Goal: Information Seeking & Learning: Learn about a topic

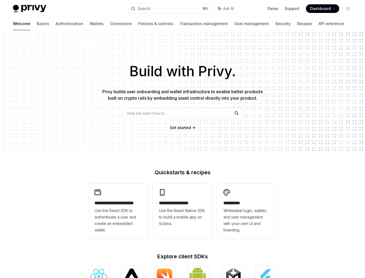
type textarea "*"
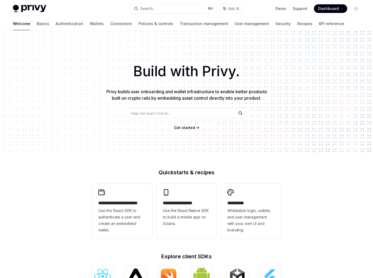
click at [224, 99] on span "Privy builds user onboarding and wallet infrastructure to enable better product…" at bounding box center [186, 95] width 161 height 12
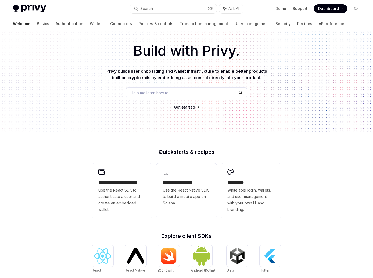
scroll to position [21, 0]
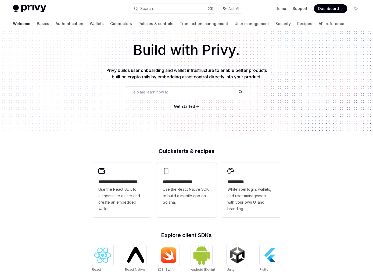
click at [206, 91] on div "Help me learn how to…" at bounding box center [186, 91] width 121 height 11
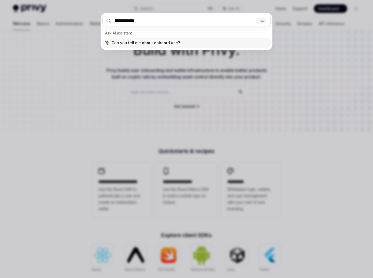
type input "**********"
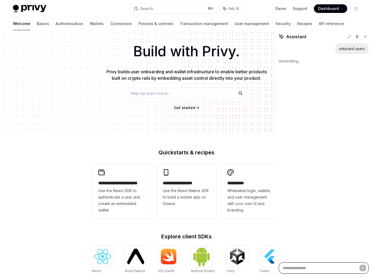
scroll to position [0, 0]
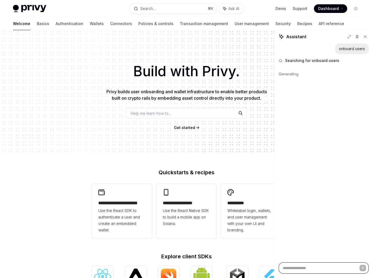
type textarea "*"
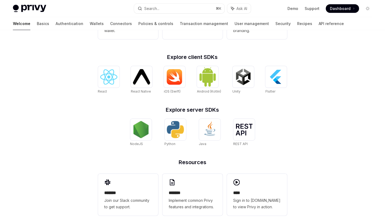
scroll to position [205, 0]
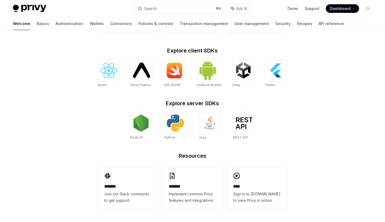
click at [88, 140] on div "**********" at bounding box center [192, 23] width 385 height 397
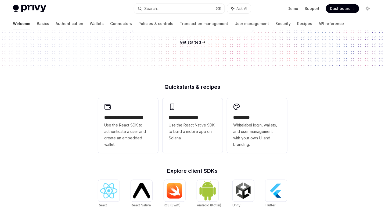
scroll to position [0, 0]
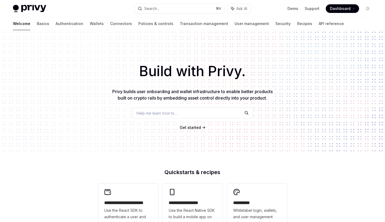
click at [193, 130] on div "Build with Privy. Privy builds user onboarding and wallet infrastructure to ena…" at bounding box center [192, 91] width 385 height 123
click at [194, 126] on span "Get started" at bounding box center [190, 127] width 21 height 5
type textarea "*"
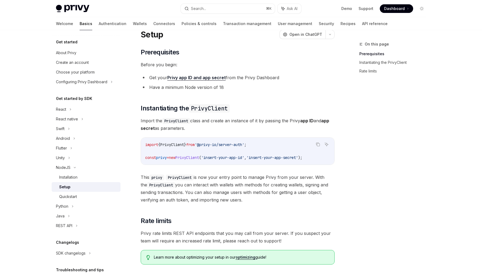
scroll to position [19, 0]
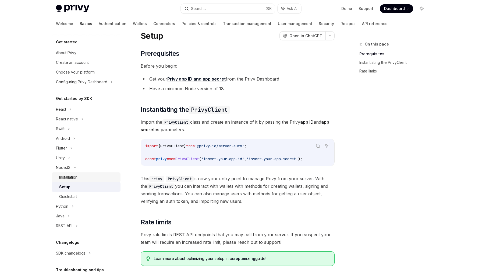
click at [58, 179] on link "Installation" at bounding box center [86, 177] width 69 height 10
type textarea "*"
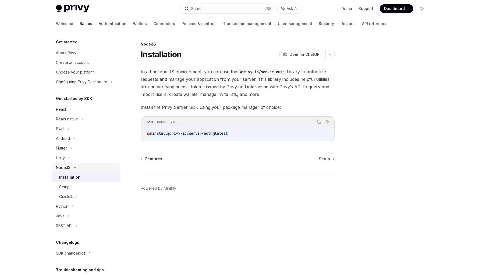
click at [68, 168] on div "NodeJS" at bounding box center [63, 167] width 15 height 6
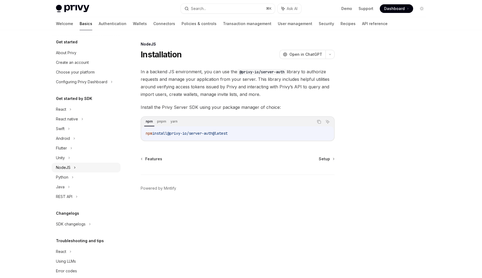
click at [68, 168] on div "NodeJS" at bounding box center [63, 167] width 15 height 6
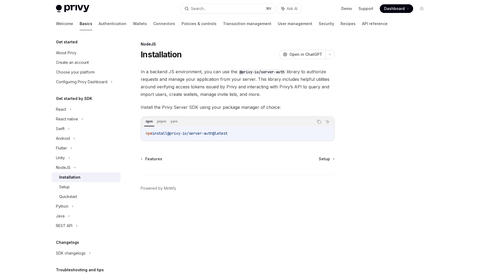
click at [68, 172] on link "Installation" at bounding box center [86, 177] width 69 height 10
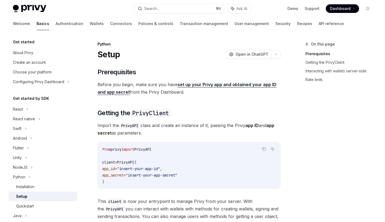
type textarea "*"
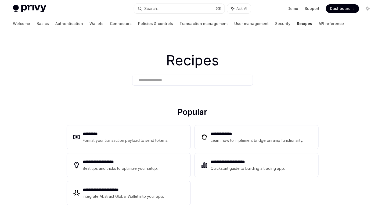
type textarea "*"
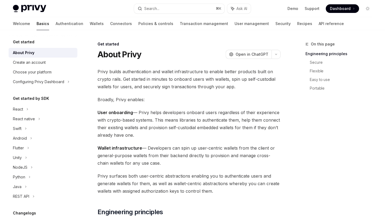
click at [37, 22] on link "Basics" at bounding box center [43, 23] width 13 height 13
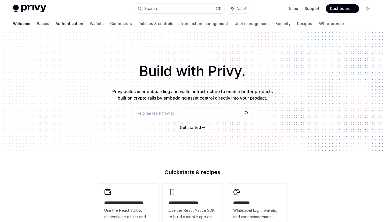
click at [56, 25] on link "Authentication" at bounding box center [70, 23] width 28 height 13
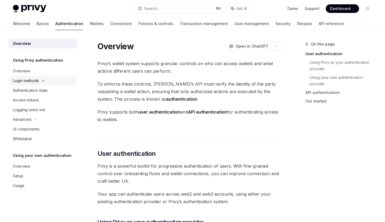
click at [34, 78] on div "Login methods" at bounding box center [26, 80] width 26 height 6
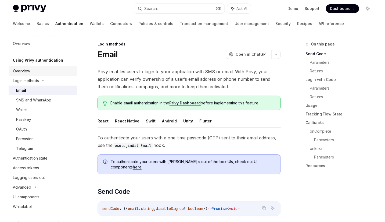
click at [34, 68] on div "Overview" at bounding box center [43, 71] width 61 height 6
type textarea "*"
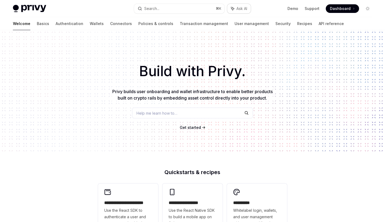
type textarea "*"
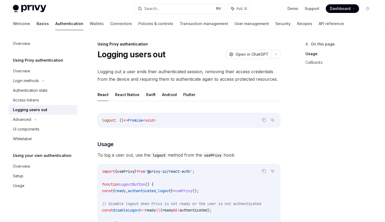
click at [37, 26] on link "Basics" at bounding box center [43, 23] width 12 height 13
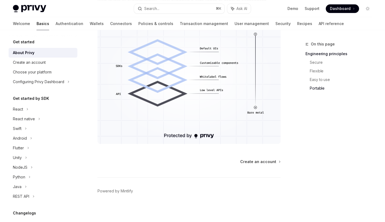
scroll to position [489, 0]
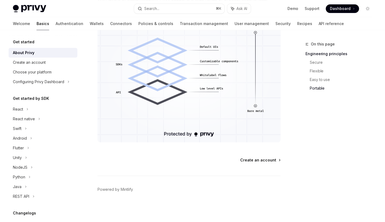
click at [265, 158] on span "Create an account" at bounding box center [258, 159] width 36 height 5
type textarea "*"
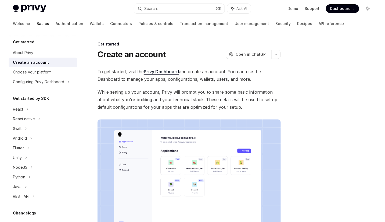
click at [37, 26] on link "Basics" at bounding box center [43, 23] width 13 height 13
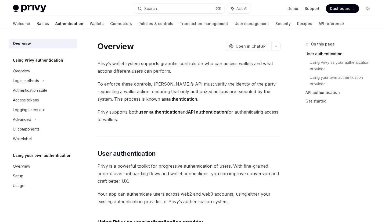
click at [37, 23] on link "Basics" at bounding box center [43, 23] width 12 height 13
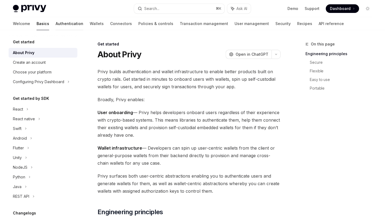
click at [56, 21] on link "Authentication" at bounding box center [70, 23] width 28 height 13
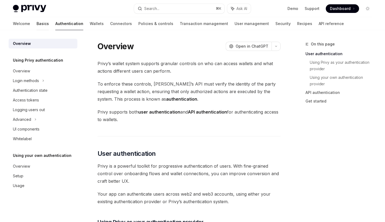
click at [37, 26] on link "Basics" at bounding box center [43, 23] width 12 height 13
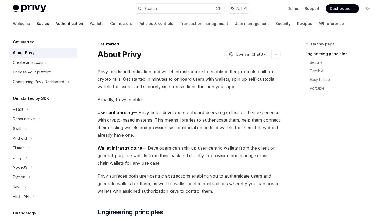
click at [56, 22] on link "Authentication" at bounding box center [70, 23] width 28 height 13
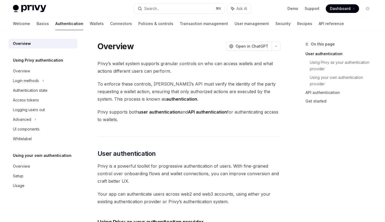
click at [80, 16] on div "Privy Docs home page Search... ⌘ K Ask AI Demo Support Dashboard Dashboard Sear…" at bounding box center [193, 8] width 360 height 17
click at [90, 21] on link "Wallets" at bounding box center [97, 23] width 14 height 13
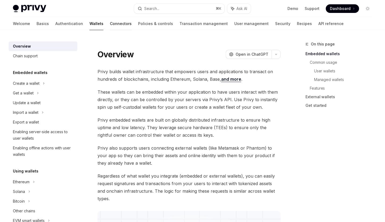
click at [110, 23] on link "Connectors" at bounding box center [121, 23] width 22 height 13
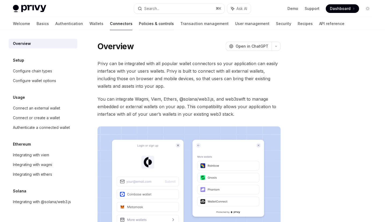
click at [139, 21] on link "Policies & controls" at bounding box center [156, 23] width 35 height 13
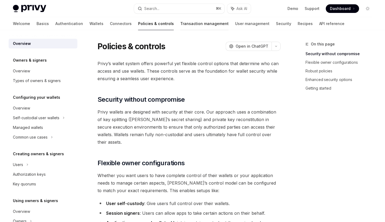
click at [180, 20] on link "Transaction management" at bounding box center [204, 23] width 48 height 13
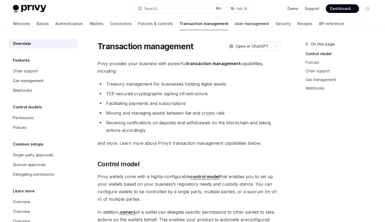
click at [235, 20] on link "User management" at bounding box center [252, 23] width 34 height 13
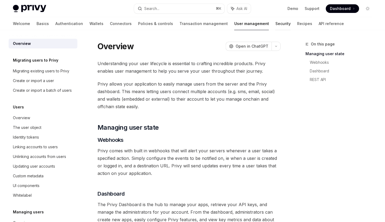
click at [276, 22] on link "Security" at bounding box center [283, 23] width 15 height 13
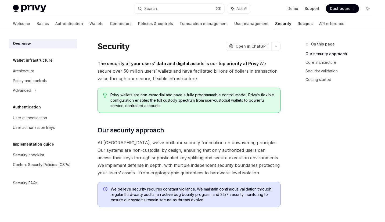
click at [298, 23] on link "Recipes" at bounding box center [305, 23] width 15 height 13
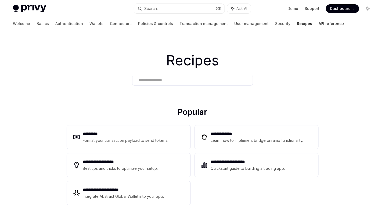
click at [319, 23] on link "API reference" at bounding box center [332, 23] width 26 height 13
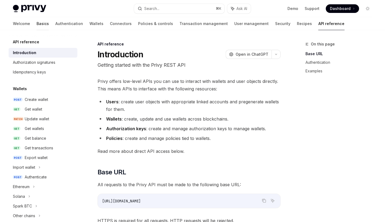
click at [37, 26] on link "Basics" at bounding box center [43, 23] width 12 height 13
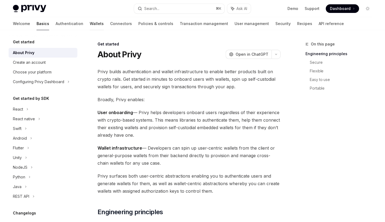
click at [90, 25] on link "Wallets" at bounding box center [97, 23] width 14 height 13
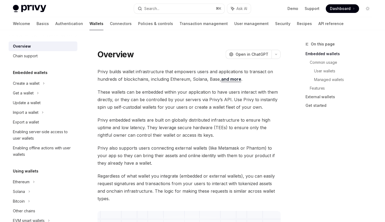
click at [55, 24] on link "Authentication" at bounding box center [69, 23] width 28 height 13
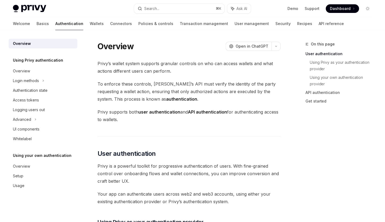
click at [37, 24] on link "Basics" at bounding box center [43, 23] width 12 height 13
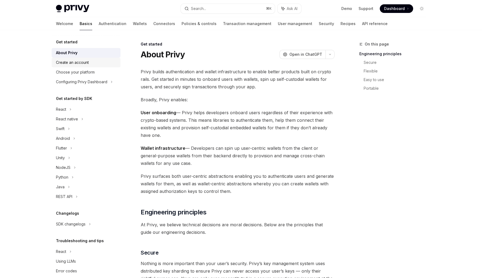
click at [90, 59] on div "Create an account" at bounding box center [86, 62] width 61 height 6
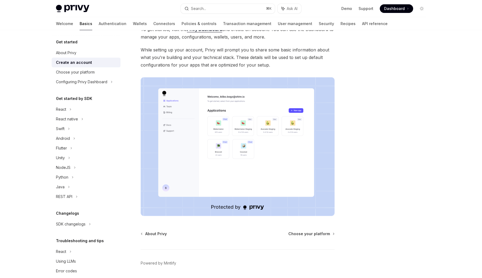
scroll to position [42, 0]
click at [81, 70] on div "Choose your platform" at bounding box center [75, 72] width 39 height 6
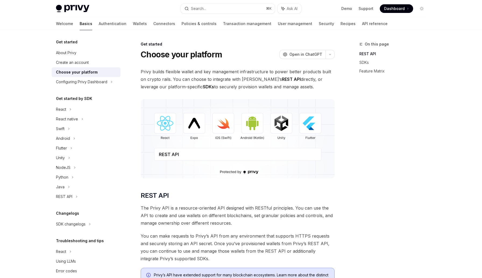
click at [78, 4] on div "Privy Docs home page Search... ⌘ K Ask AI Demo Support Dashboard Dashboard Sear…" at bounding box center [241, 8] width 370 height 17
click at [80, 8] on img at bounding box center [72, 9] width 33 height 8
type textarea "*"
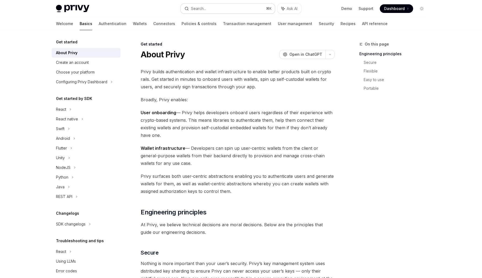
click at [234, 9] on button "Search... ⌘ K" at bounding box center [228, 9] width 94 height 10
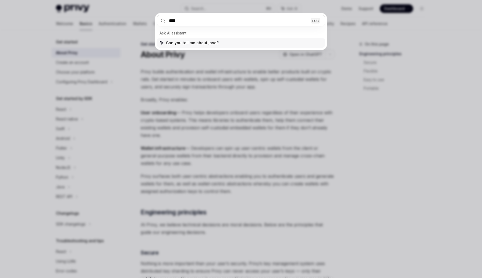
type input "*****"
type input "*******"
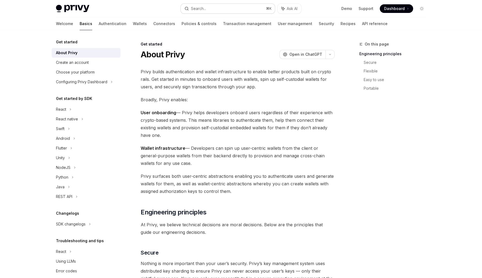
click at [214, 5] on button "Search... ⌘ K" at bounding box center [228, 9] width 94 height 10
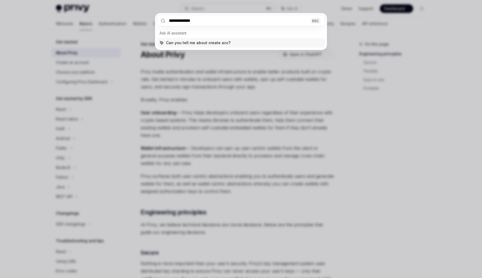
type input "**********"
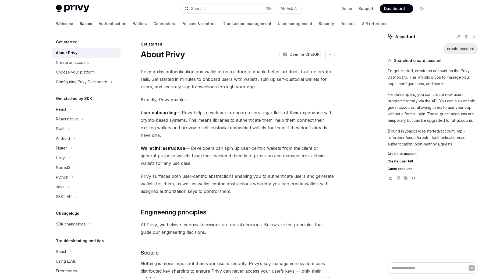
click at [80, 23] on link "Basics" at bounding box center [86, 23] width 13 height 13
type textarea "*"
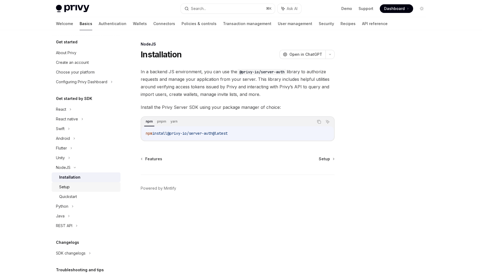
click at [92, 188] on div "Setup" at bounding box center [88, 186] width 58 height 6
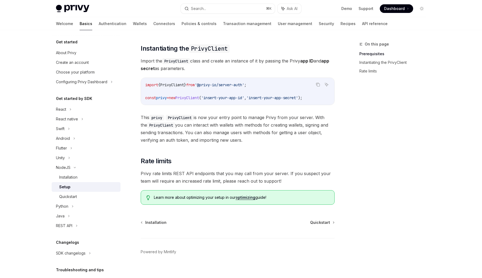
scroll to position [75, 0]
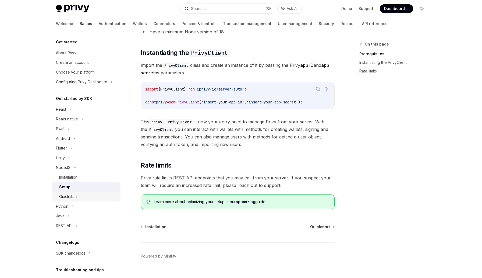
click at [107, 194] on div "Quickstart" at bounding box center [88, 196] width 58 height 6
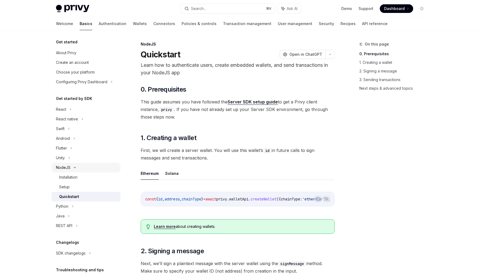
click at [69, 167] on div "NodeJS" at bounding box center [63, 167] width 15 height 6
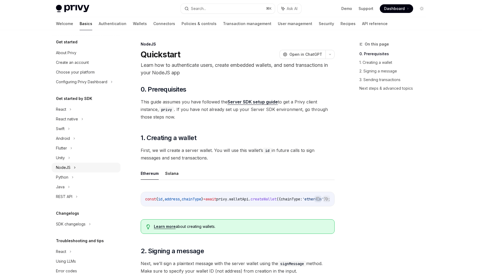
click at [67, 169] on div "NodeJS" at bounding box center [63, 167] width 15 height 6
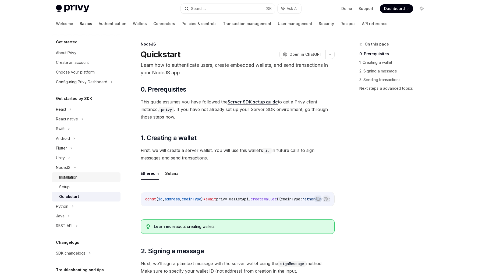
click at [67, 175] on div "Installation" at bounding box center [68, 177] width 18 height 6
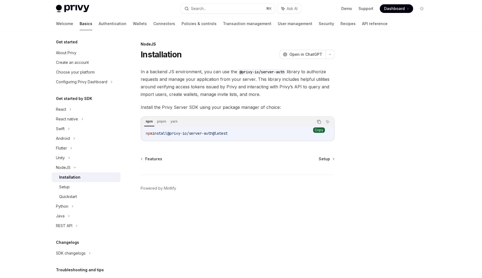
click at [318, 121] on icon "Copy the contents from the code block" at bounding box center [319, 121] width 4 height 4
click at [90, 187] on div "Setup" at bounding box center [88, 186] width 58 height 6
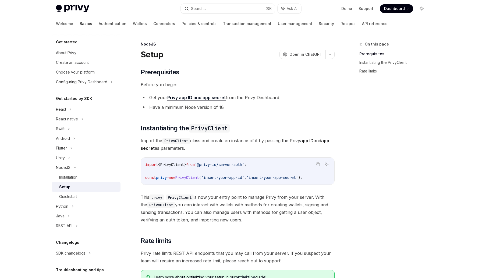
scroll to position [16, 0]
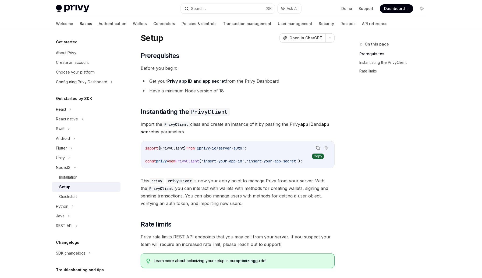
click at [318, 147] on icon "Copy the contents from the code block" at bounding box center [318, 148] width 3 height 3
click at [91, 177] on div "Installation" at bounding box center [88, 177] width 58 height 6
click at [77, 178] on div "Installation" at bounding box center [68, 177] width 18 height 6
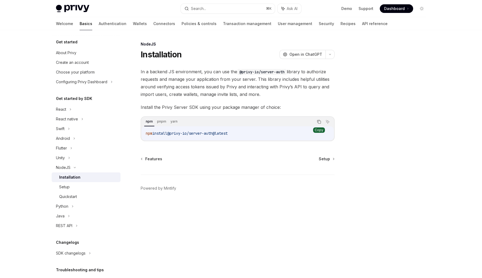
click at [319, 123] on icon "Copy the contents from the code block" at bounding box center [319, 121] width 4 height 4
click at [71, 189] on div "Setup" at bounding box center [88, 186] width 58 height 6
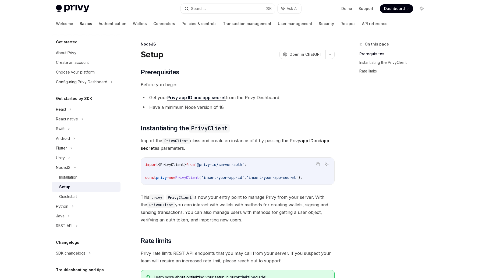
scroll to position [22, 0]
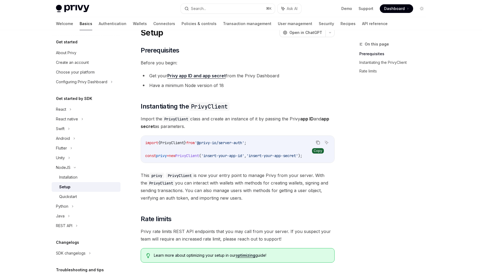
click at [317, 143] on icon "Copy the contents from the code block" at bounding box center [318, 142] width 3 height 3
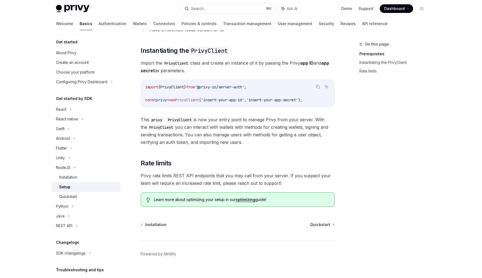
scroll to position [86, 0]
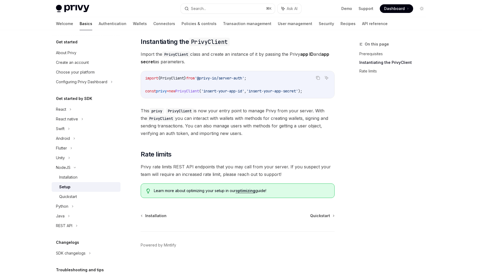
click at [325, 219] on div "Installation Quickstart Powered by Mintlify" at bounding box center [238, 245] width 194 height 65
click at [325, 216] on span "Quickstart" at bounding box center [320, 215] width 20 height 5
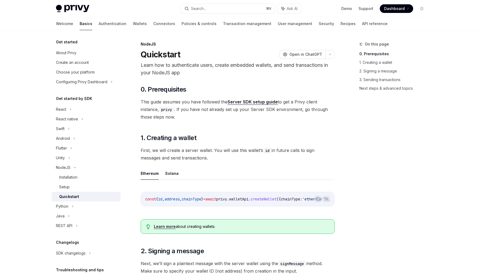
click at [401, 14] on div "Privy Docs home page Search... ⌘ K Ask AI Demo Support Dashboard Dashboard Sear…" at bounding box center [241, 8] width 370 height 17
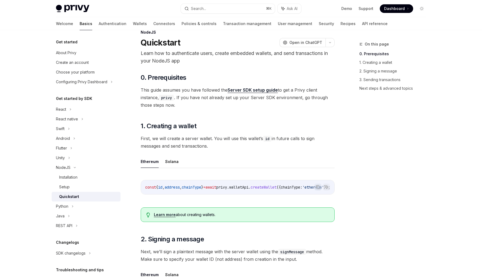
scroll to position [13, 0]
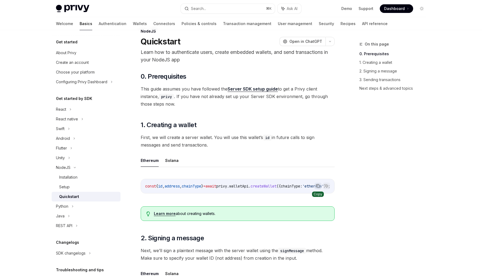
click at [316, 186] on icon "Copy the contents from the code block" at bounding box center [318, 185] width 4 height 4
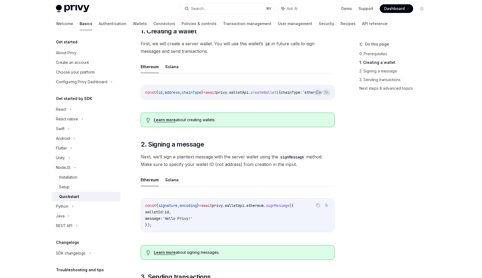
scroll to position [112, 0]
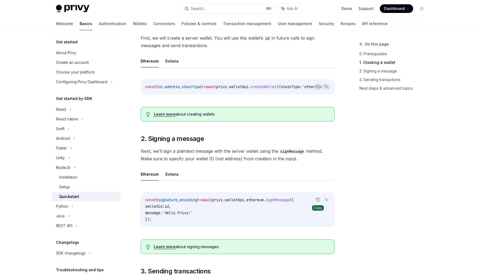
click at [317, 200] on icon "Copy the contents from the code block" at bounding box center [318, 199] width 4 height 4
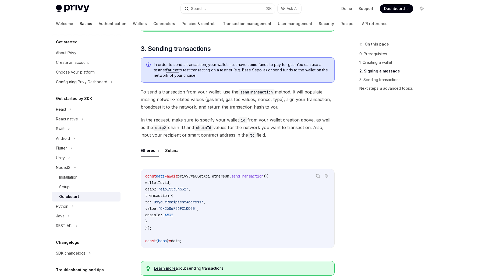
scroll to position [335, 0]
click at [318, 177] on icon "Copy the contents from the code block" at bounding box center [318, 175] width 4 height 4
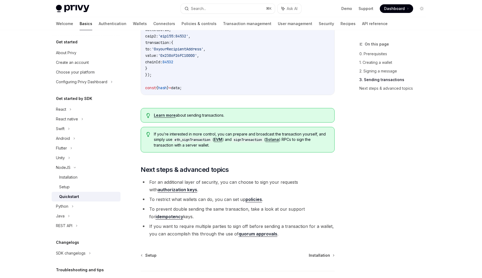
scroll to position [528, 0]
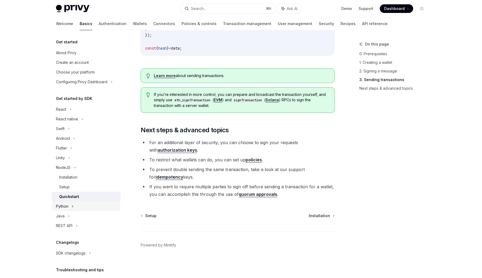
click at [95, 204] on div "Python" at bounding box center [86, 206] width 69 height 10
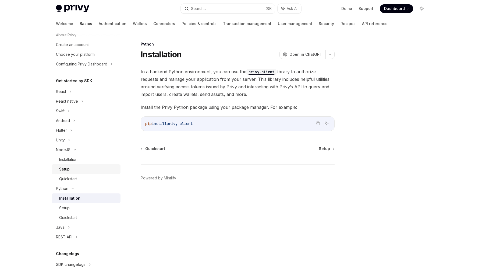
scroll to position [20, 0]
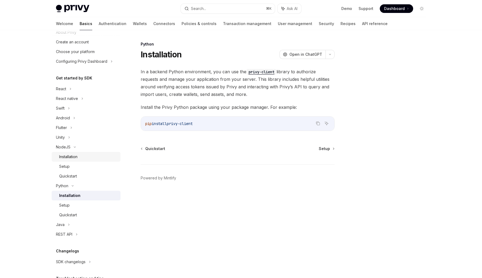
click at [73, 154] on div "Installation" at bounding box center [68, 156] width 18 height 6
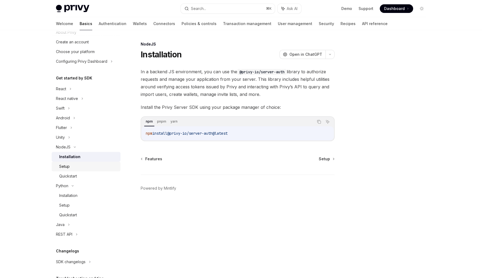
click at [75, 167] on div "Setup" at bounding box center [88, 166] width 58 height 6
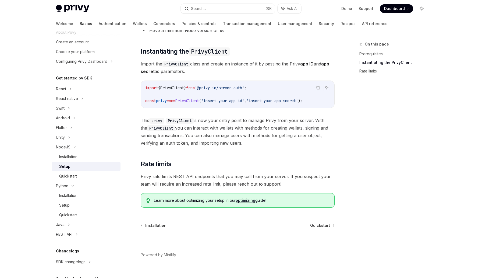
scroll to position [86, 0]
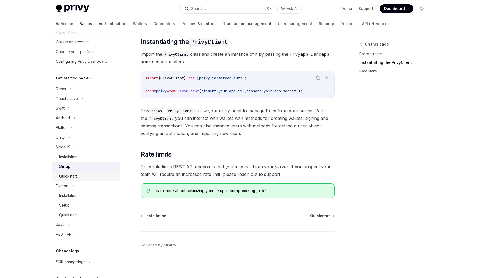
click at [68, 179] on div "Quickstart" at bounding box center [68, 176] width 18 height 6
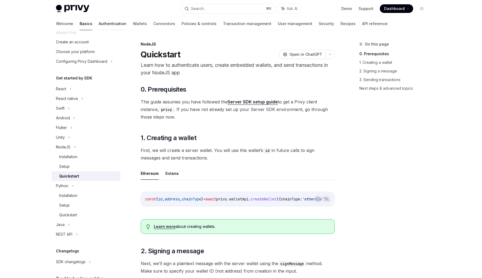
click at [99, 23] on link "Authentication" at bounding box center [113, 23] width 28 height 13
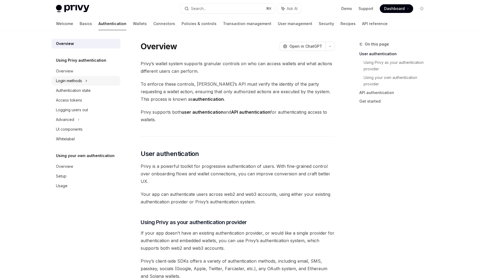
click at [78, 78] on div "Login methods" at bounding box center [69, 80] width 26 height 6
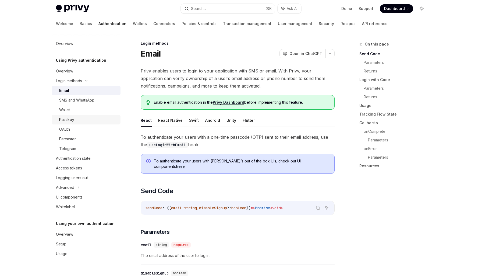
scroll to position [11, 0]
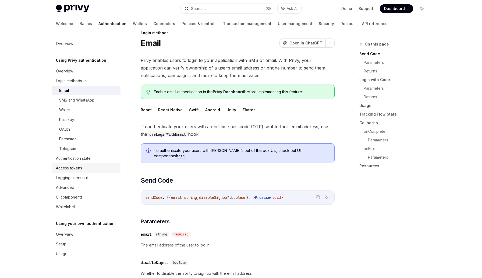
click at [74, 166] on div "Access tokens" at bounding box center [69, 168] width 26 height 6
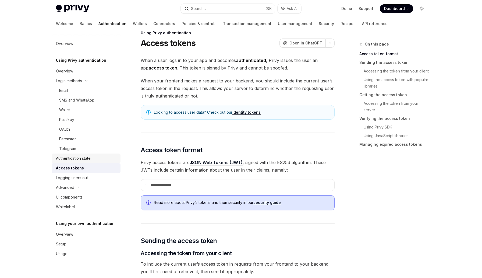
click at [76, 161] on div "Authentication state" at bounding box center [73, 158] width 35 height 6
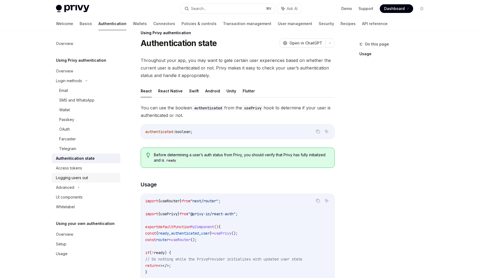
click at [77, 176] on div "Logging users out" at bounding box center [72, 177] width 32 height 6
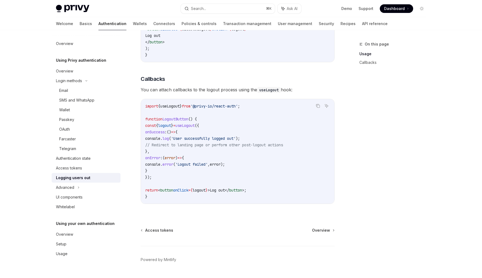
scroll to position [201, 0]
click at [99, 186] on div "Advanced" at bounding box center [86, 187] width 69 height 10
click at [98, 194] on div "MFA" at bounding box center [86, 197] width 69 height 10
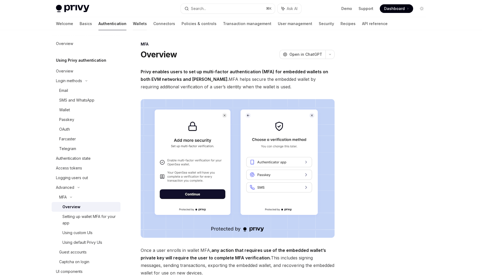
click at [133, 27] on link "Wallets" at bounding box center [140, 23] width 14 height 13
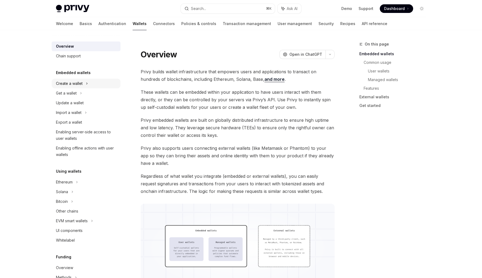
click at [85, 86] on div "Create a wallet" at bounding box center [86, 84] width 69 height 10
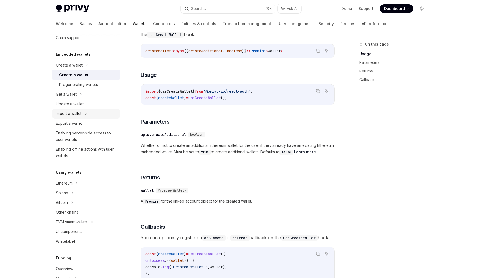
scroll to position [23, 0]
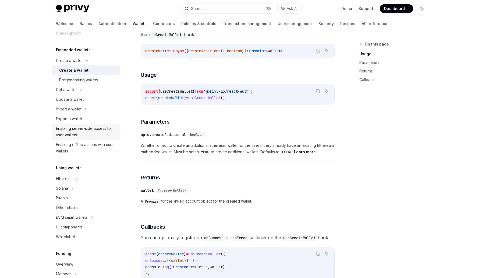
click at [103, 132] on div "Enabling server-side access to user wallets" at bounding box center [86, 131] width 61 height 13
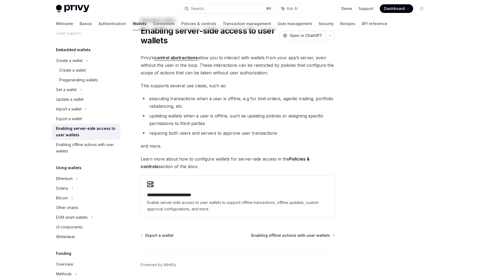
scroll to position [43, 0]
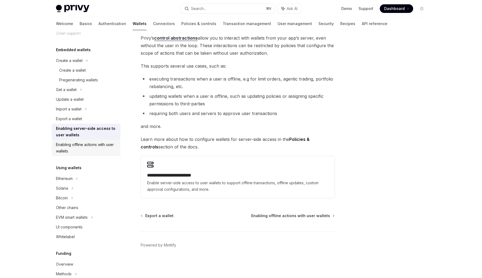
click at [98, 145] on div "Enabling offline actions with user wallets" at bounding box center [86, 147] width 61 height 13
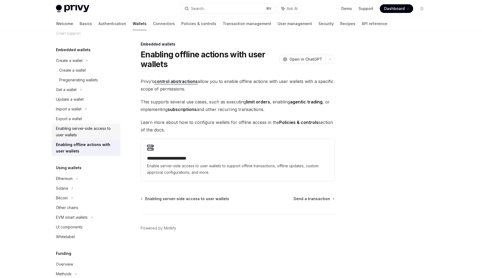
click at [88, 135] on div "Enabling server-side access to user wallets" at bounding box center [86, 131] width 61 height 13
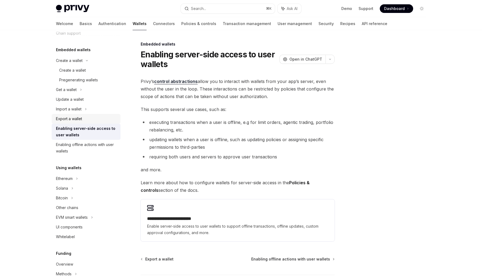
click at [92, 117] on div "Export a wallet" at bounding box center [86, 118] width 61 height 6
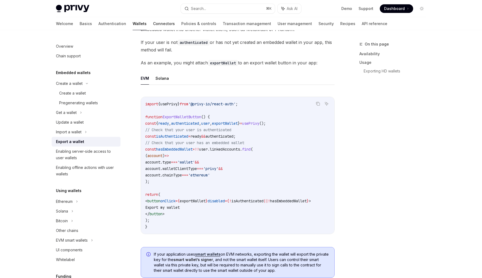
click at [153, 24] on link "Connectors" at bounding box center [164, 23] width 22 height 13
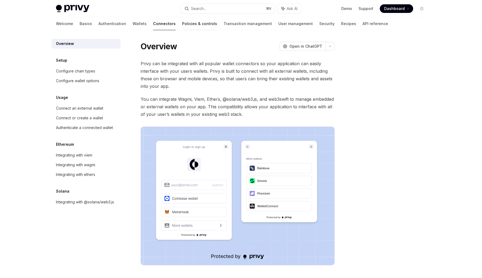
click at [182, 24] on link "Policies & controls" at bounding box center [199, 23] width 35 height 13
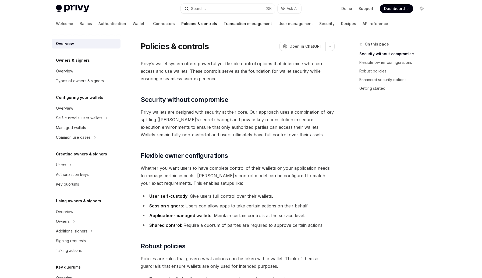
click at [223, 24] on link "Transaction management" at bounding box center [247, 23] width 48 height 13
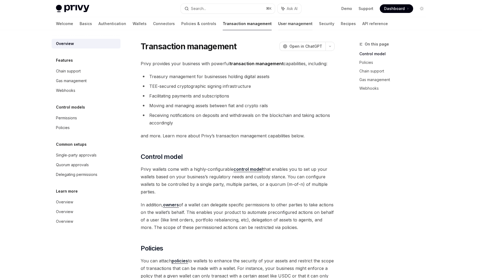
click at [278, 26] on link "User management" at bounding box center [295, 23] width 34 height 13
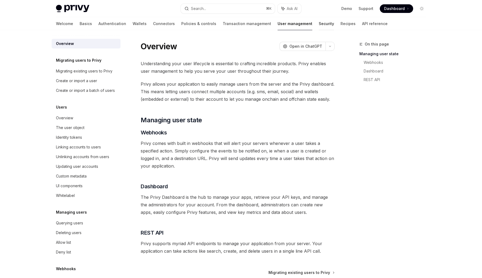
click at [319, 23] on link "Security" at bounding box center [326, 23] width 15 height 13
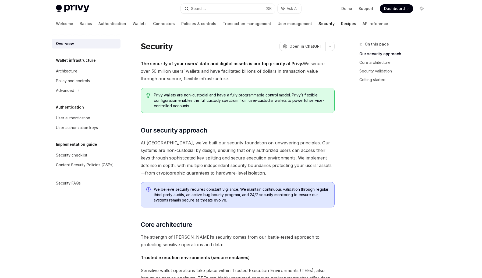
click at [341, 23] on link "Recipes" at bounding box center [348, 23] width 15 height 13
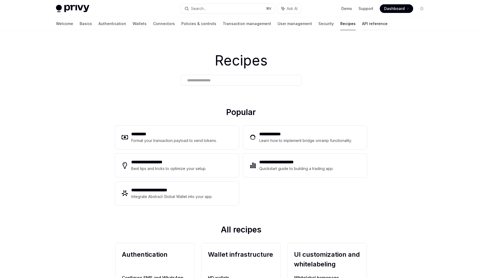
click at [362, 23] on link "API reference" at bounding box center [375, 23] width 26 height 13
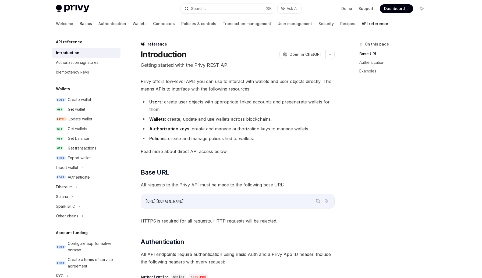
click at [80, 25] on link "Basics" at bounding box center [86, 23] width 12 height 13
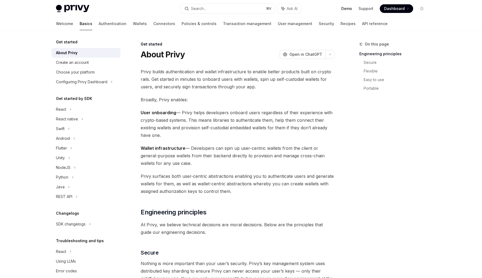
click at [350, 9] on link "Demo" at bounding box center [346, 8] width 11 height 5
click at [86, 12] on div "Privy Docs home page Search... ⌘ K Ask AI Demo Support Dashboard Dashboard Sear…" at bounding box center [241, 8] width 370 height 17
click at [82, 9] on img at bounding box center [72, 9] width 33 height 8
type textarea "*"
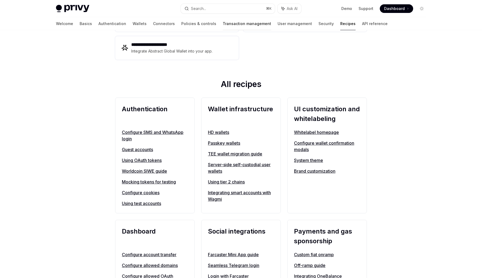
scroll to position [145, 0]
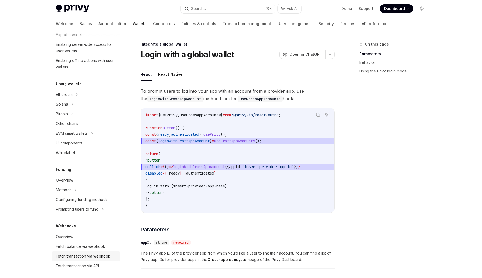
scroll to position [14, 0]
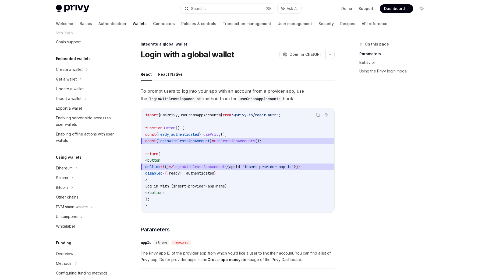
click at [83, 7] on img at bounding box center [72, 9] width 33 height 8
type textarea "*"
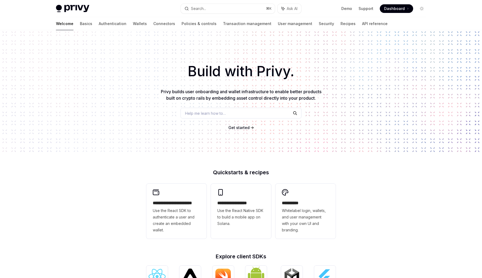
click at [55, 67] on h1 "Build with Privy." at bounding box center [241, 71] width 465 height 21
